Goal: Find contact information: Find contact information

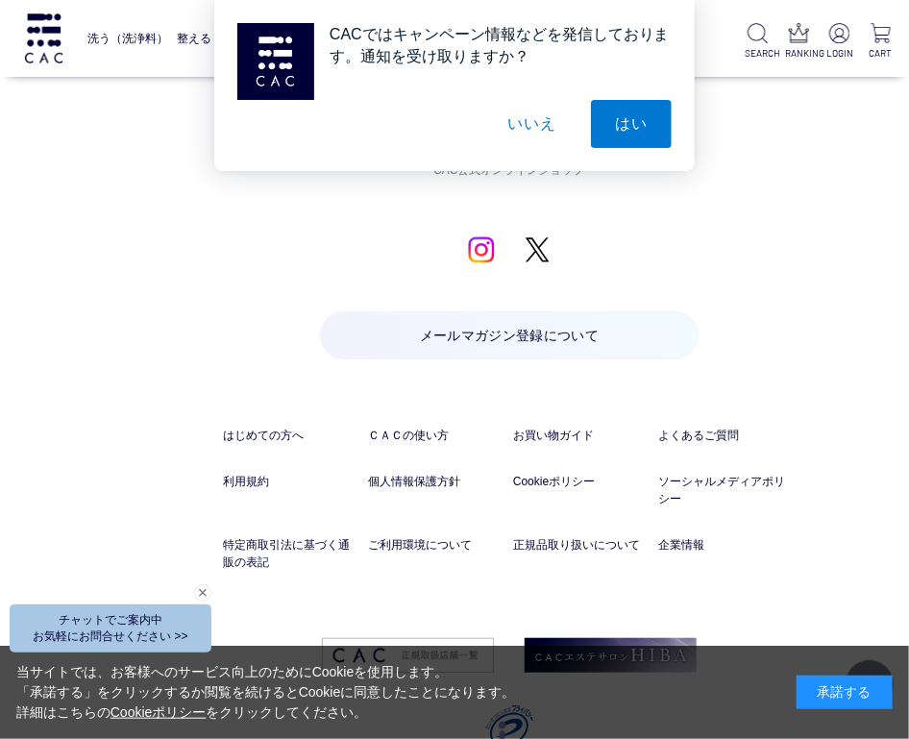
scroll to position [9126, 0]
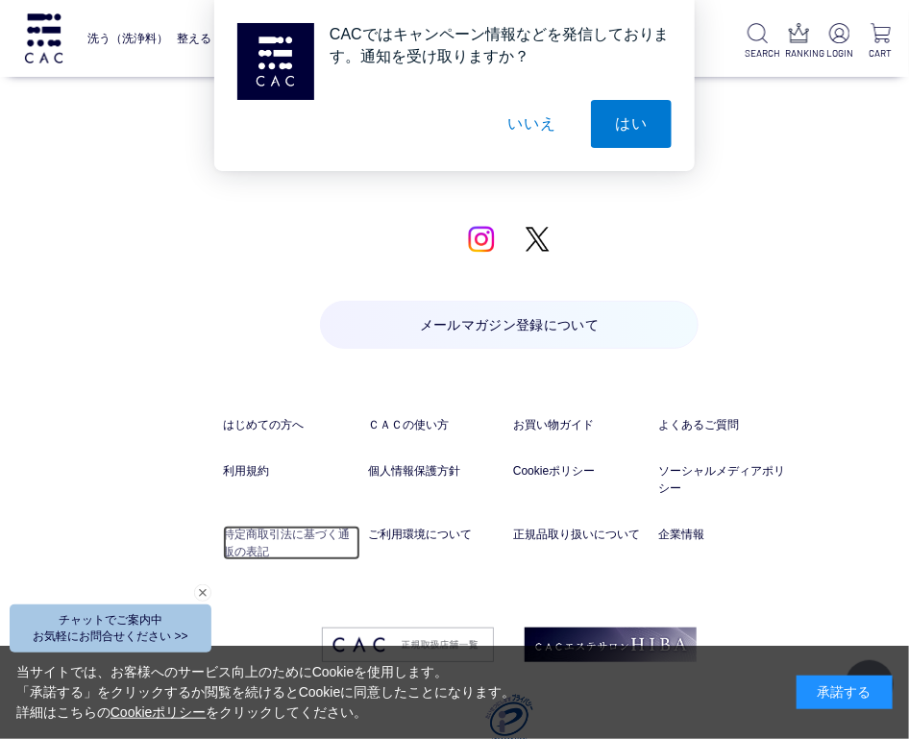
click at [319, 525] on link "特定商取引法に基づく通販の表記" at bounding box center [291, 542] width 137 height 35
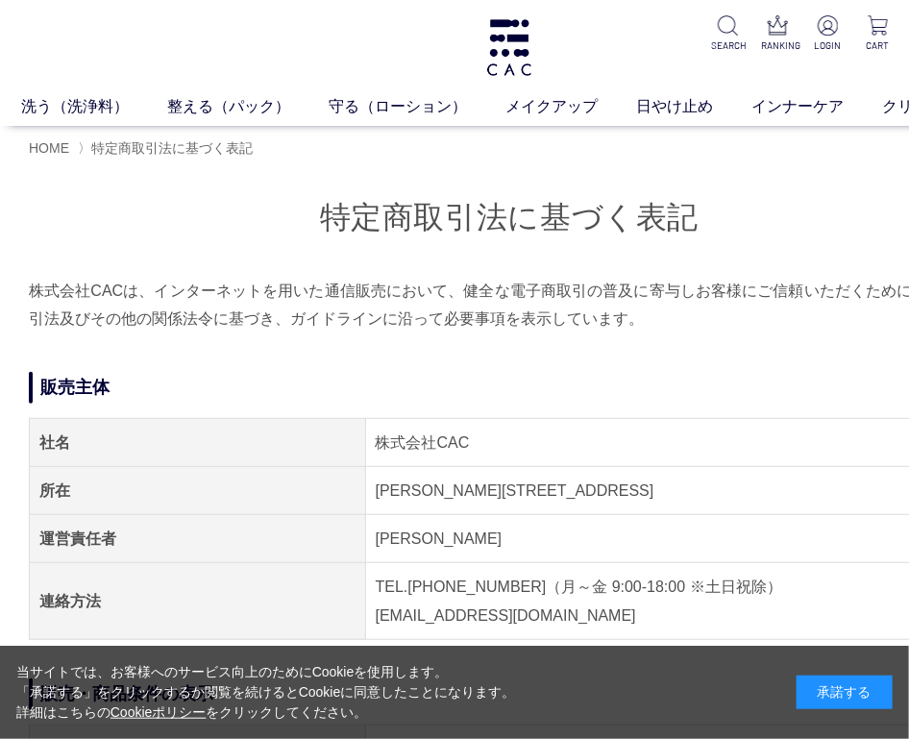
scroll to position [256, 0]
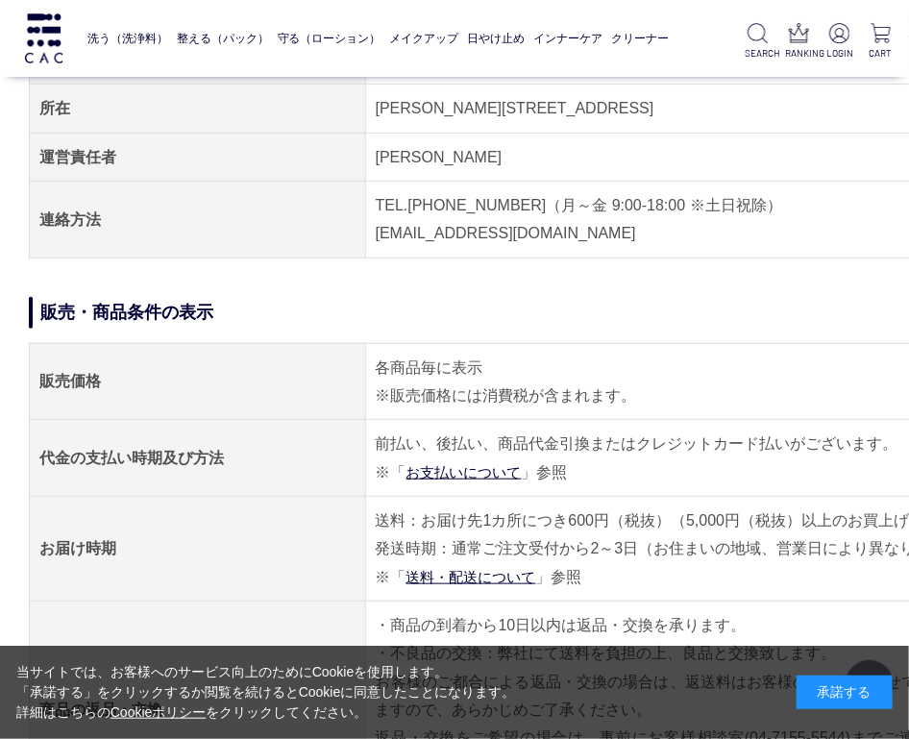
click at [489, 115] on td "[PERSON_NAME][STREET_ADDRESS]" at bounding box center [676, 109] width 623 height 48
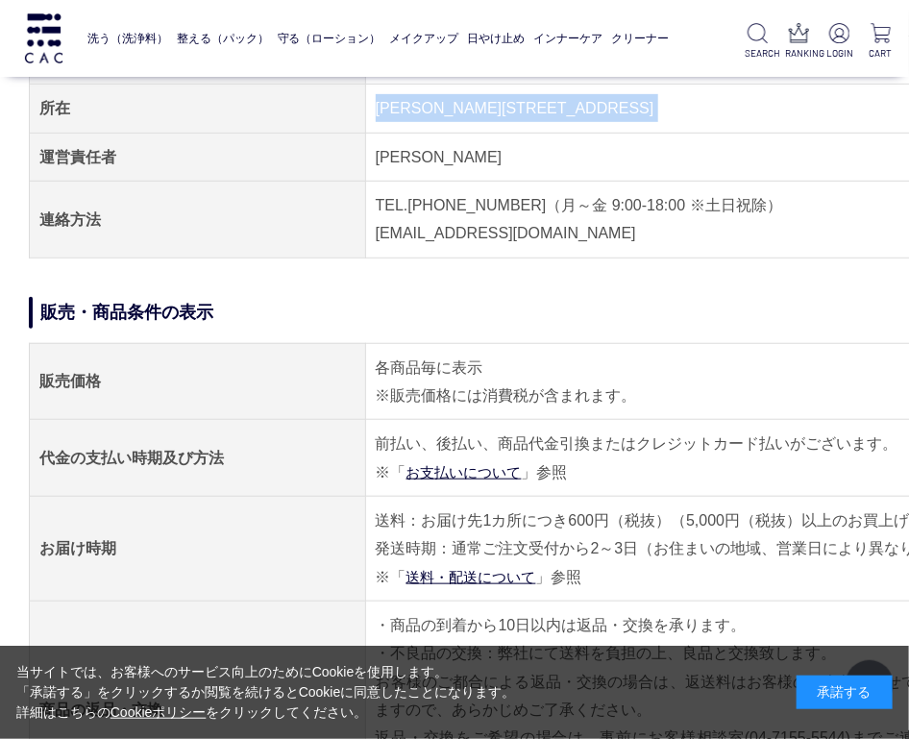
click at [489, 115] on td "[PERSON_NAME][STREET_ADDRESS]" at bounding box center [676, 109] width 623 height 48
copy tbody "[PERSON_NAME][STREET_ADDRESS]"
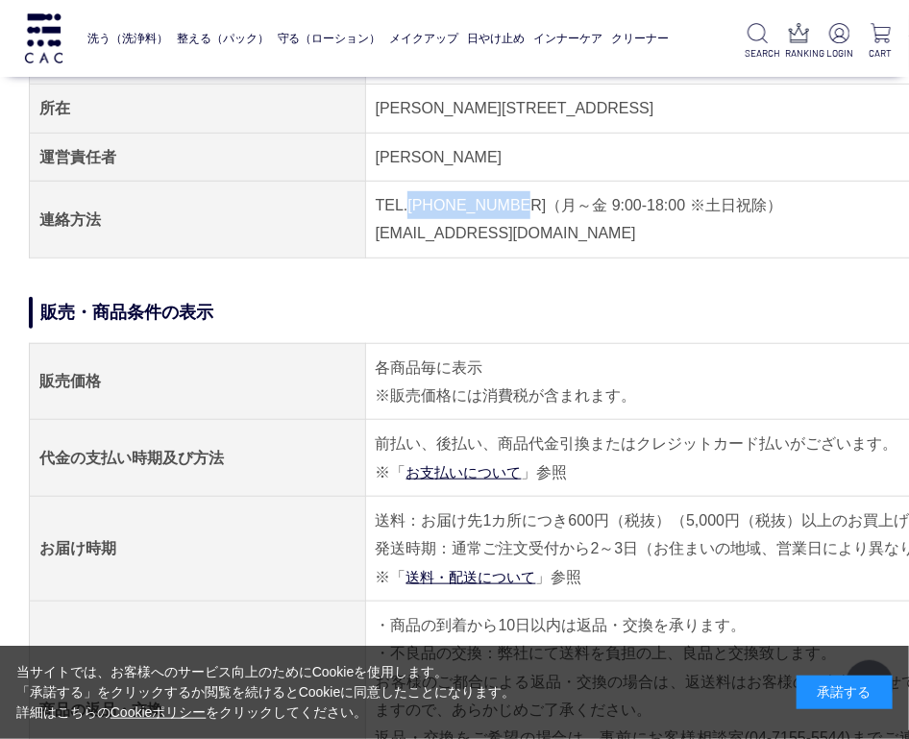
drag, startPoint x: 507, startPoint y: 205, endPoint x: 406, endPoint y: 208, distance: 100.9
click at [406, 208] on td "TEL.[PHONE_NUMBER]（月～金 9:00-18:00 ※土日祝除） [EMAIL_ADDRESS][DOMAIN_NAME]" at bounding box center [676, 220] width 623 height 77
copy td "[PHONE_NUMBER]"
